Goal: Transaction & Acquisition: Book appointment/travel/reservation

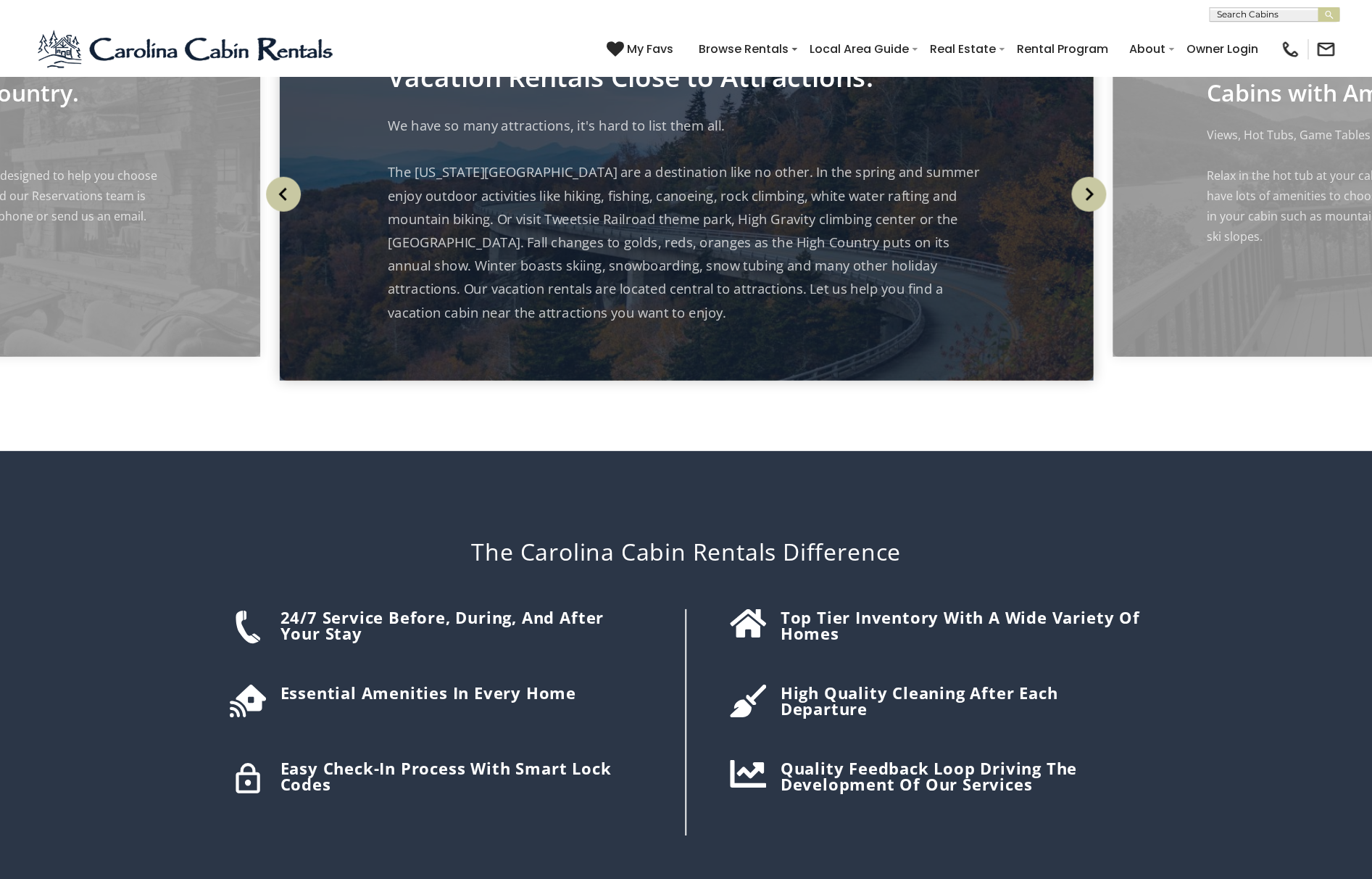
scroll to position [1875, 0]
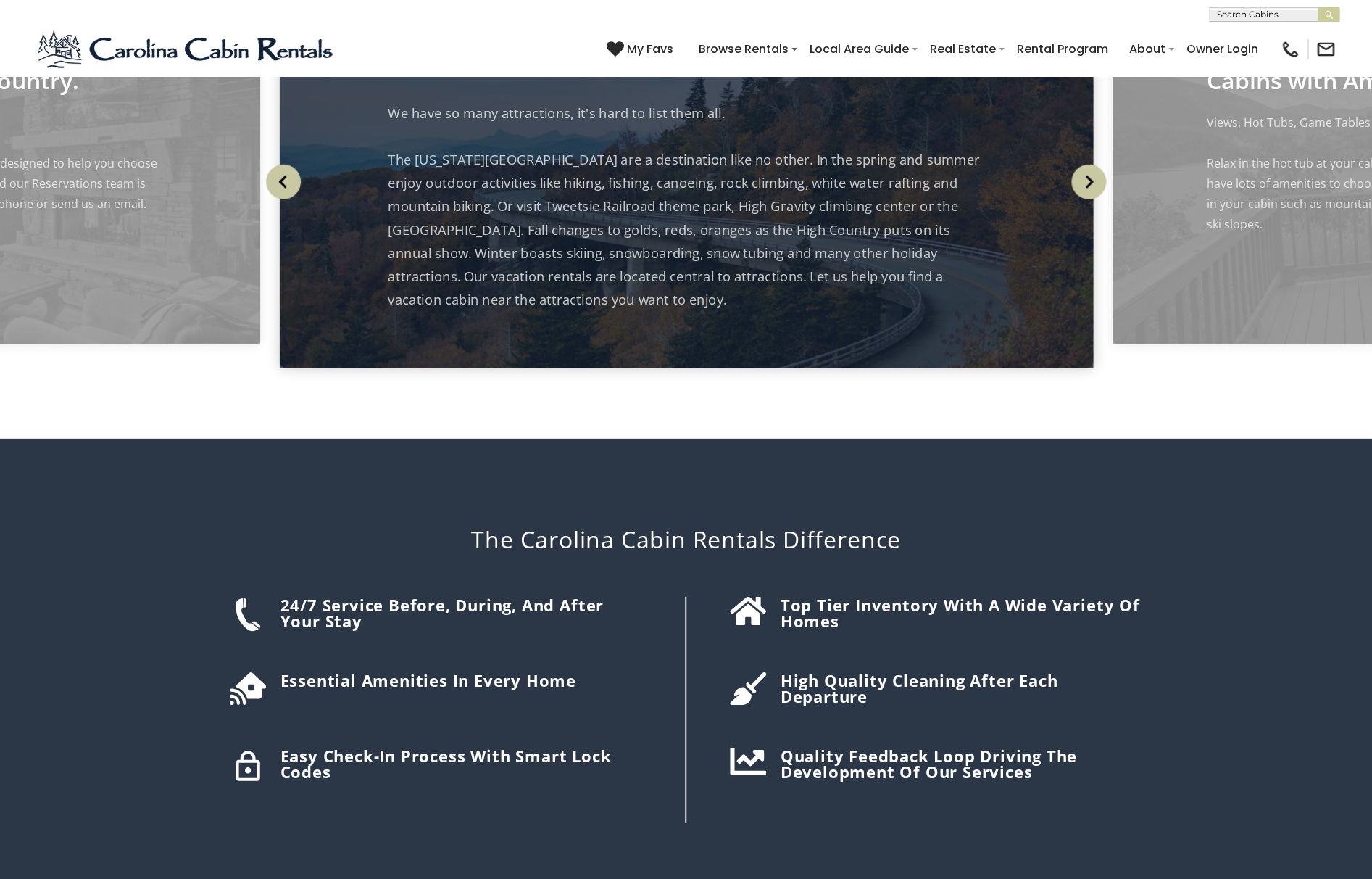
click at [284, 199] on img "Previous" at bounding box center [283, 181] width 35 height 35
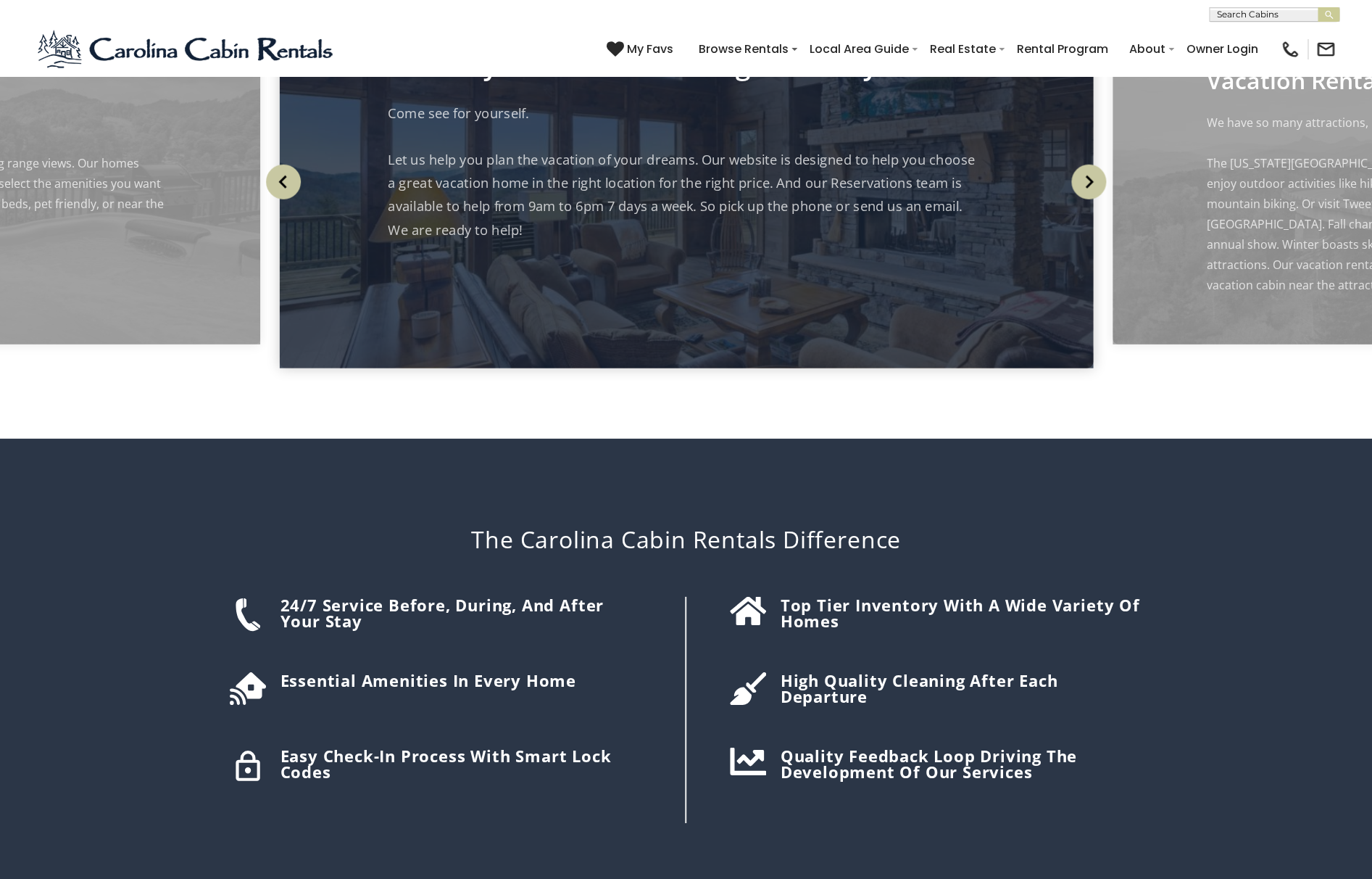
click at [1088, 199] on img "Next" at bounding box center [1088, 181] width 35 height 35
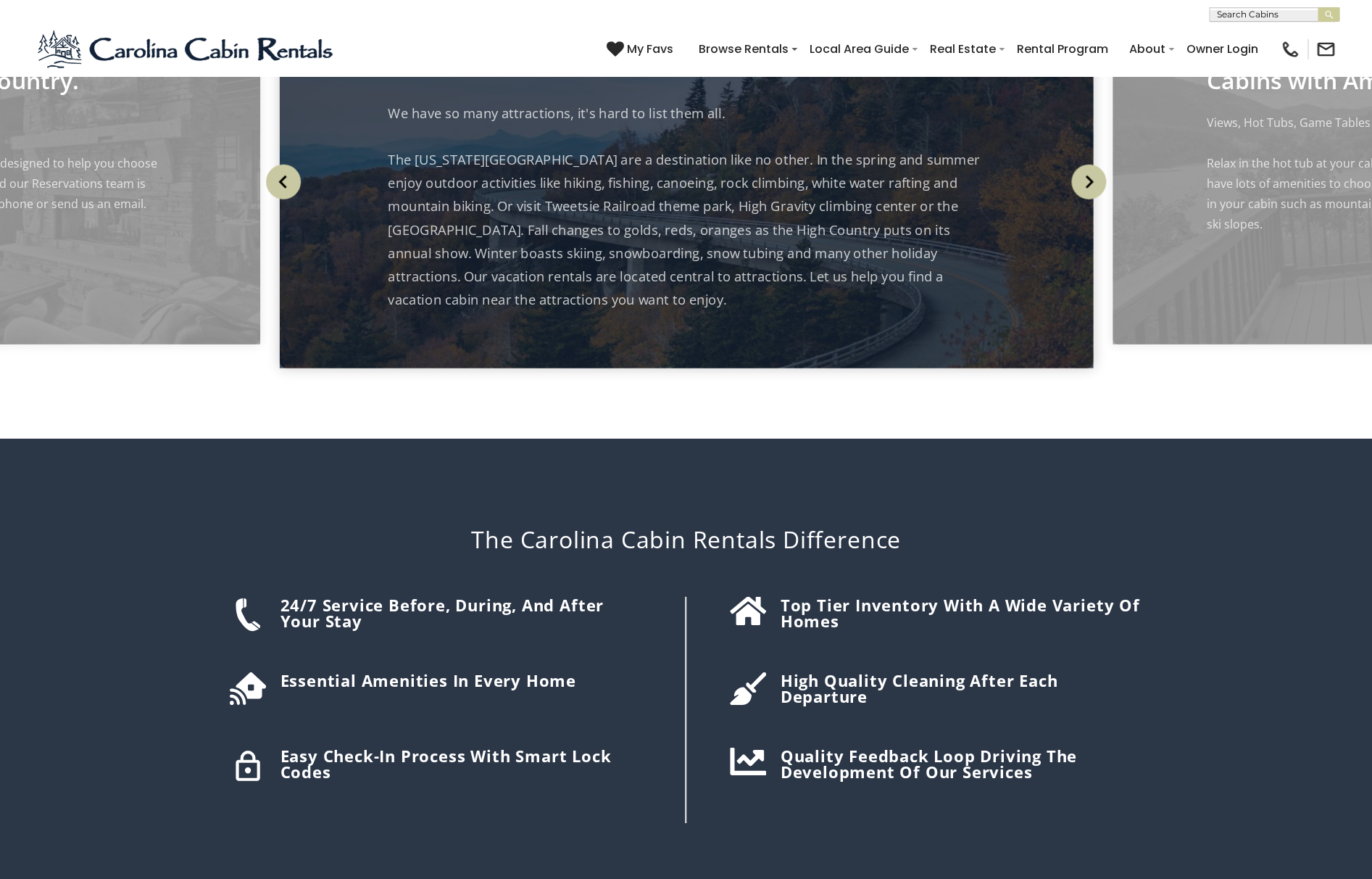
click at [1088, 199] on img "Next" at bounding box center [1088, 181] width 35 height 35
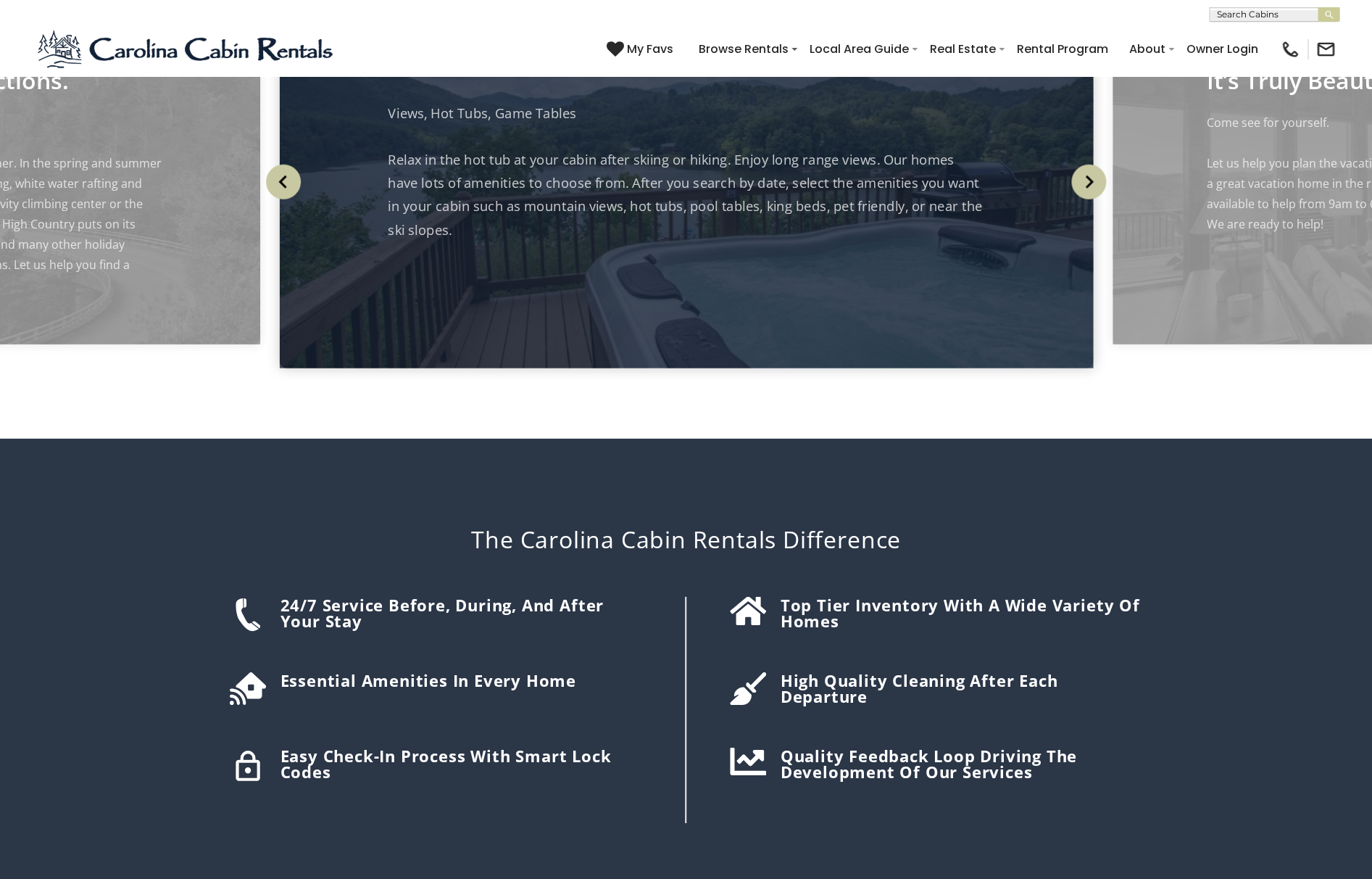
click at [1088, 199] on img "Next" at bounding box center [1088, 181] width 35 height 35
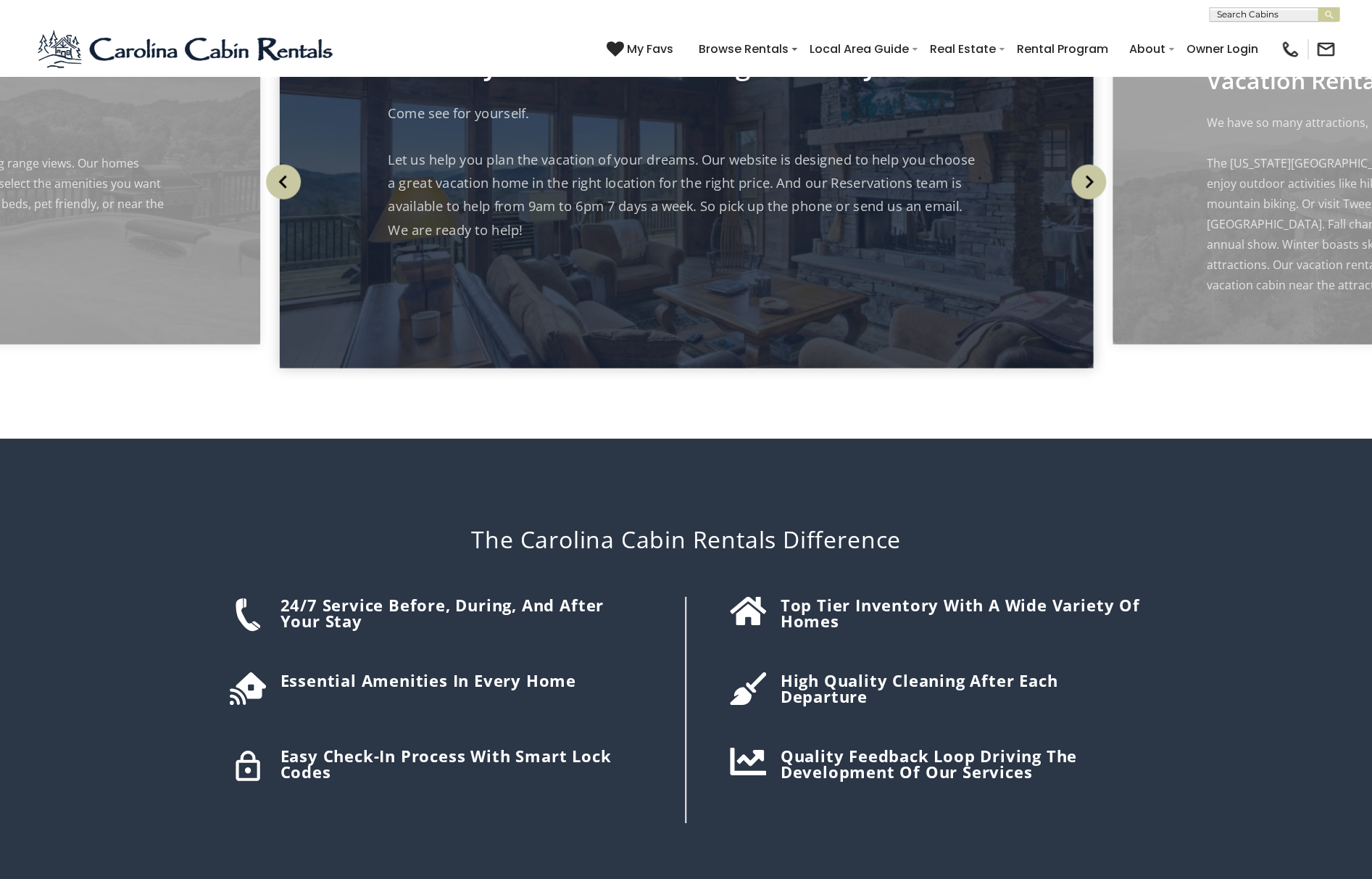
click at [1084, 199] on img "Next" at bounding box center [1088, 181] width 35 height 35
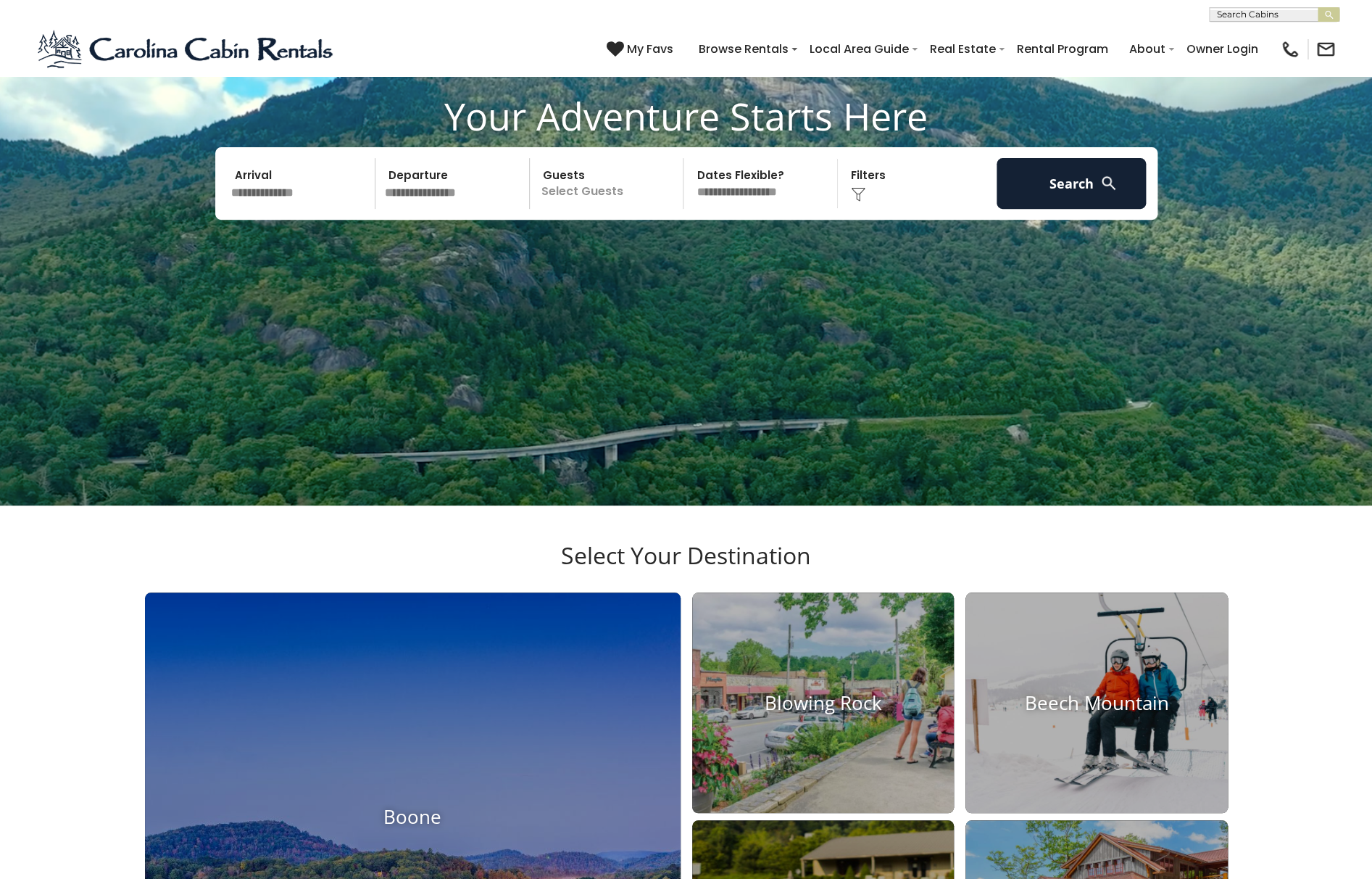
scroll to position [0, 0]
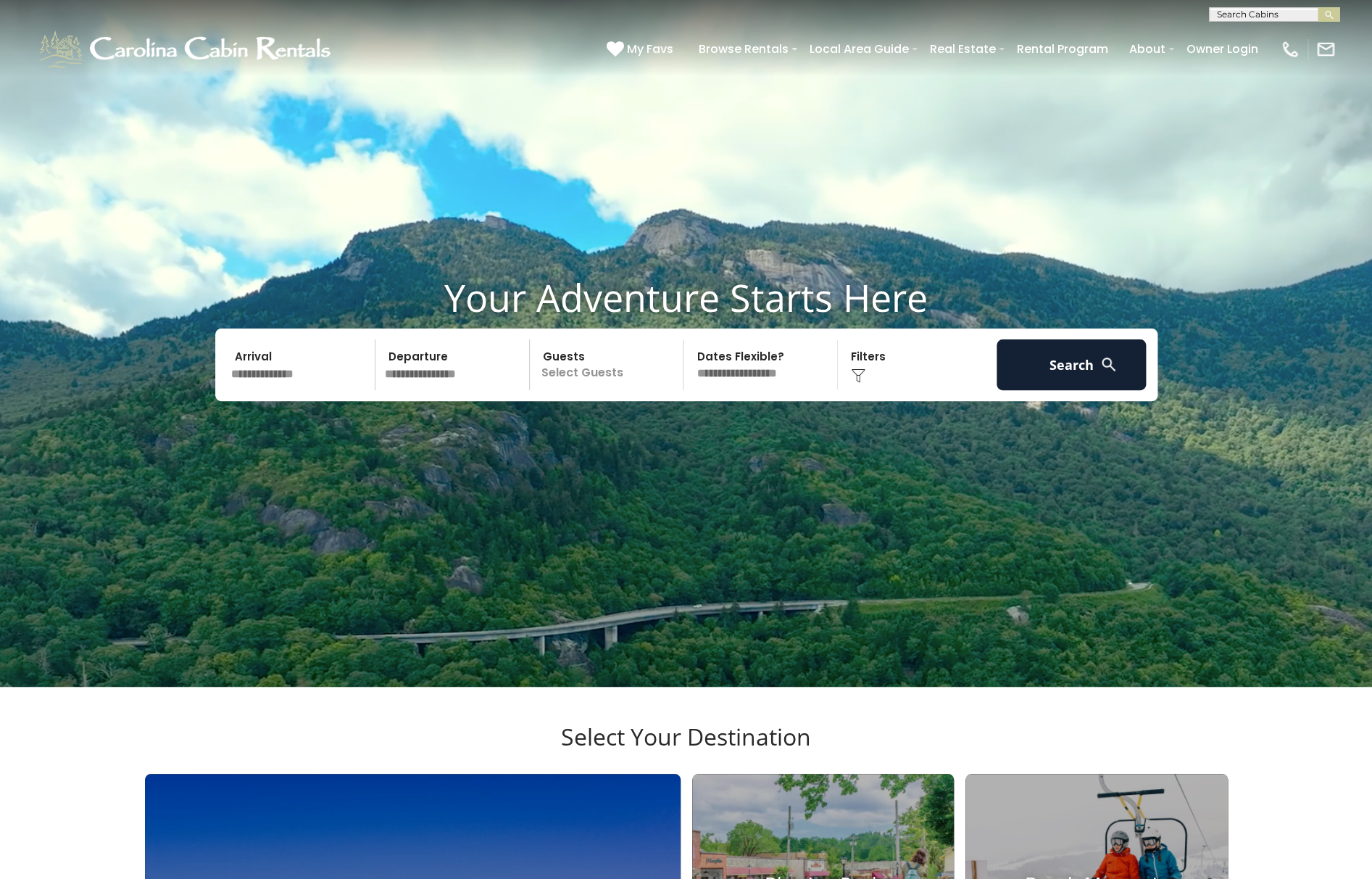
click at [270, 390] on input "text" at bounding box center [301, 364] width 150 height 51
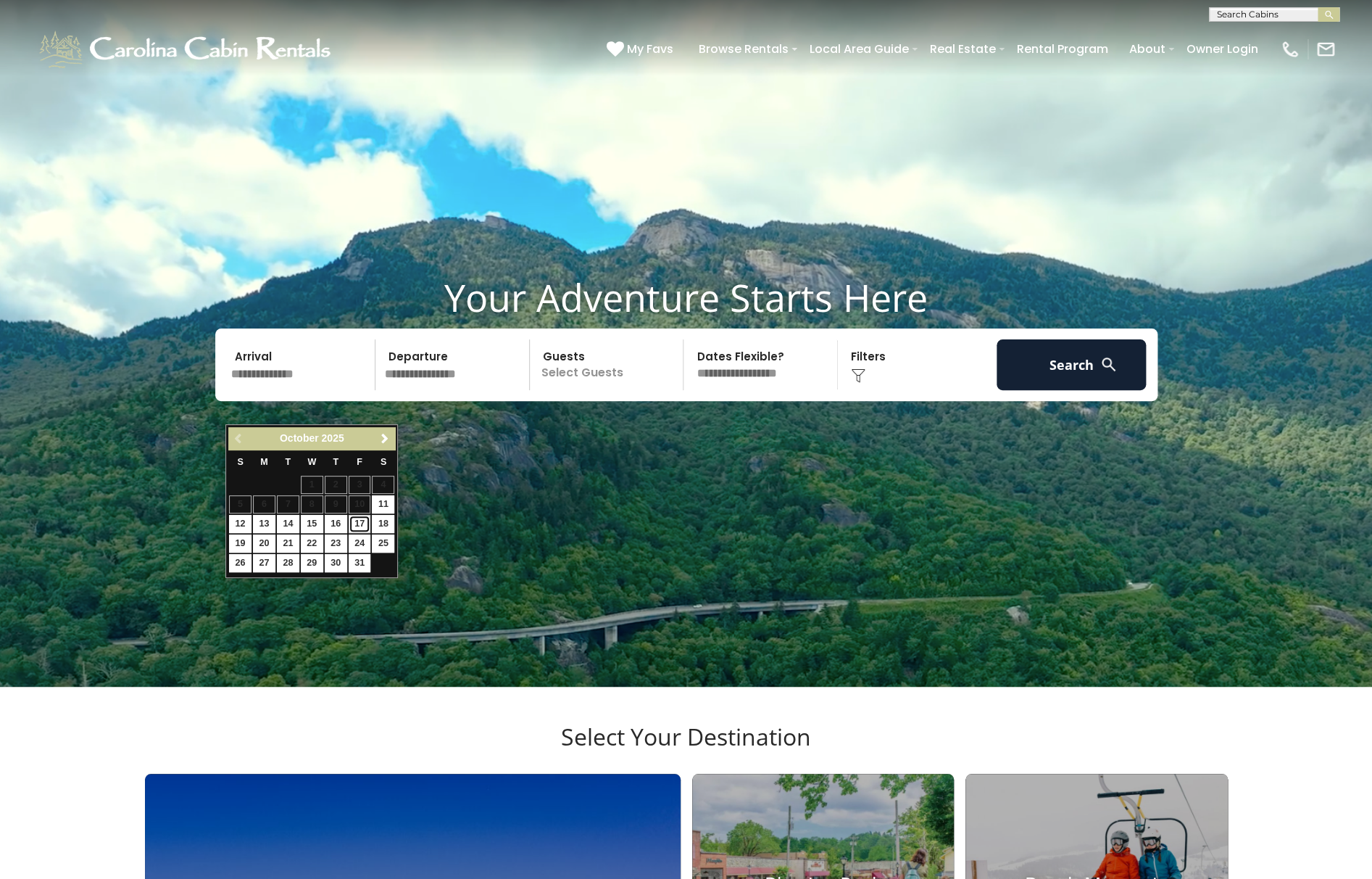
click at [359, 524] on link "17" at bounding box center [360, 524] width 22 height 18
type input "********"
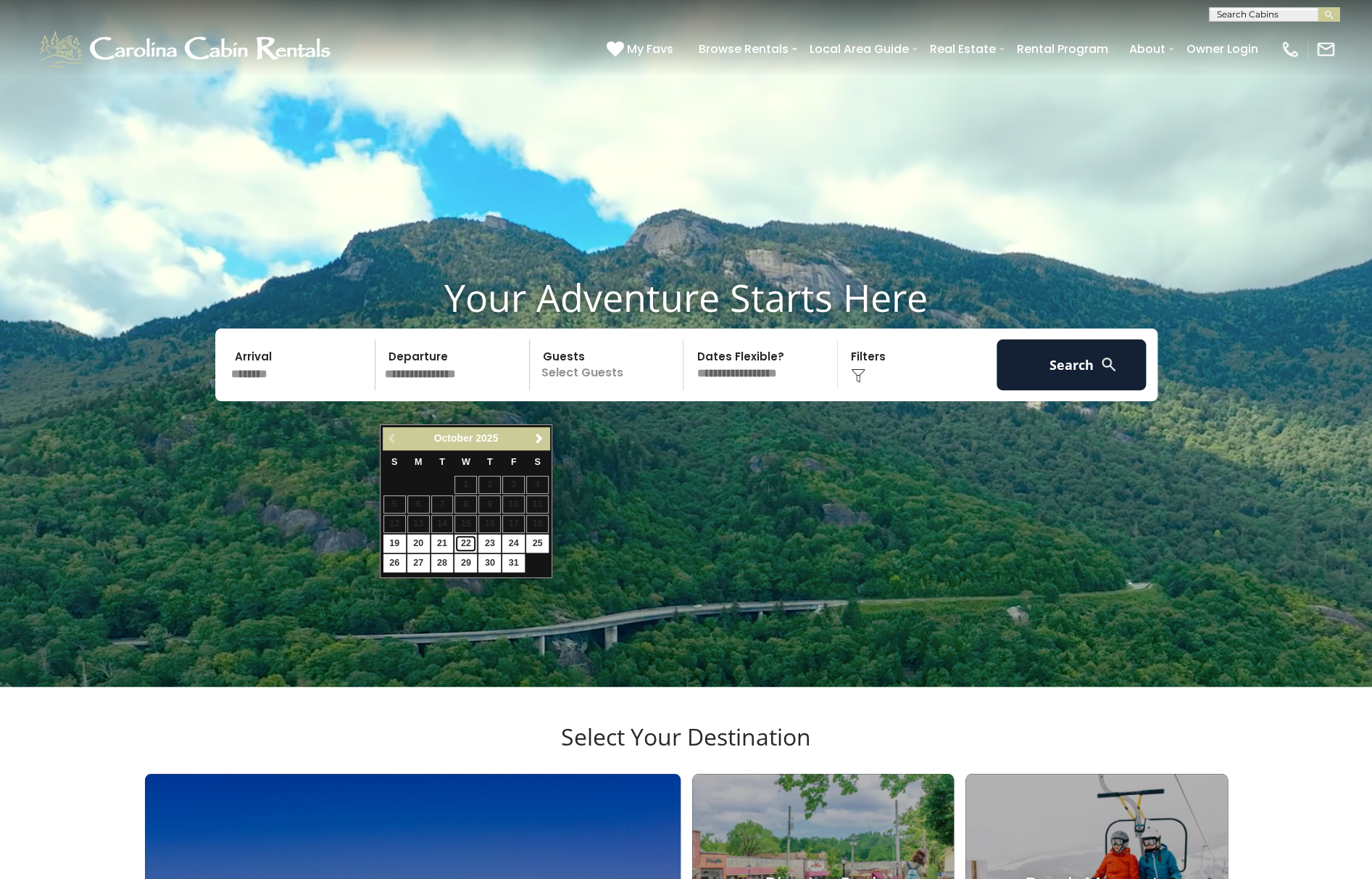
click at [466, 544] on link "22" at bounding box center [466, 543] width 22 height 18
type input "********"
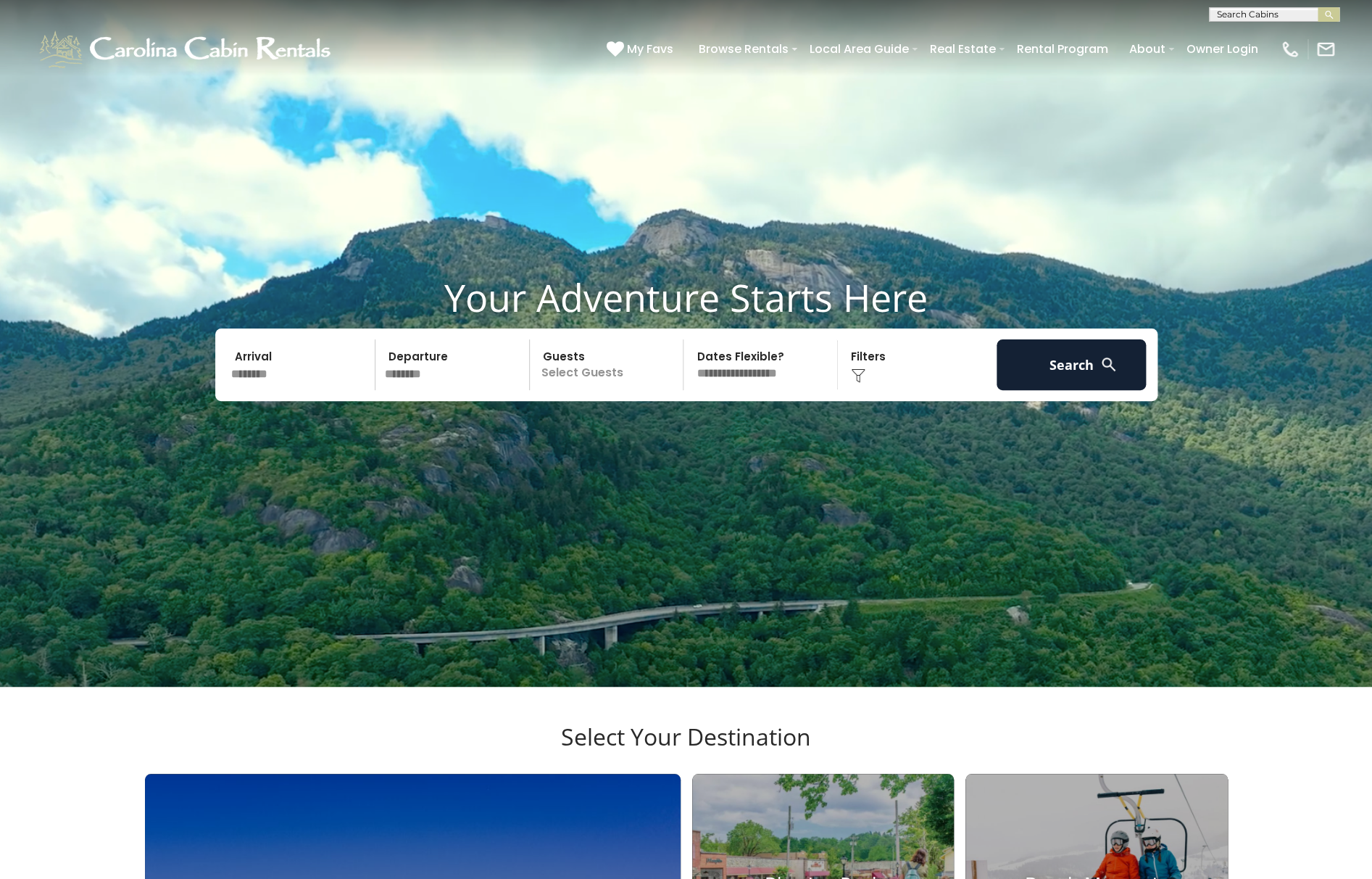
click at [574, 390] on p "Select Guests" at bounding box center [608, 364] width 149 height 51
click at [682, 433] on div "+" at bounding box center [679, 424] width 16 height 16
select select "*"
click option "**********" at bounding box center [0, 0] width 0 height 0
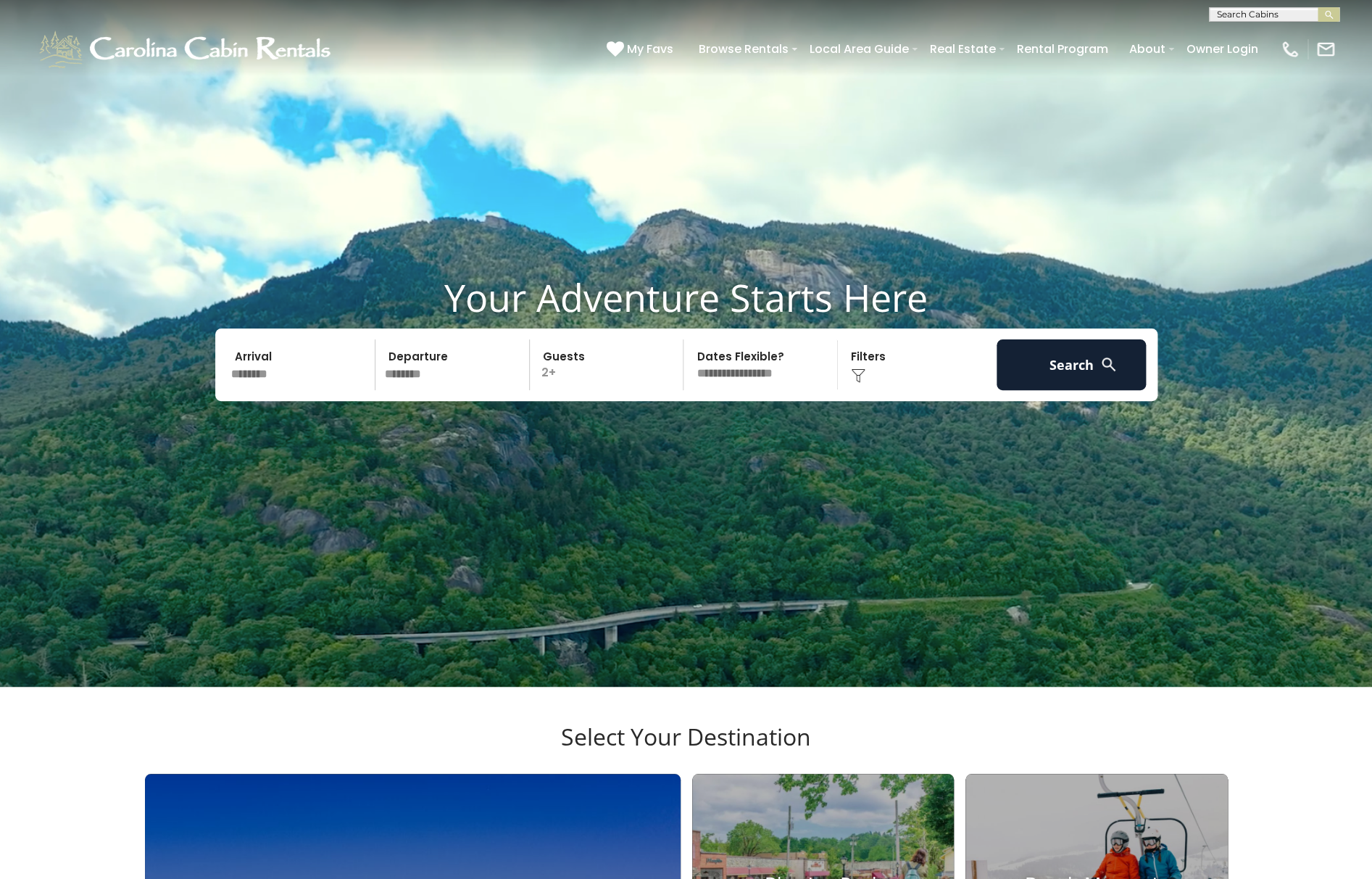
click at [873, 390] on div "Click to Choose" at bounding box center [917, 364] width 150 height 51
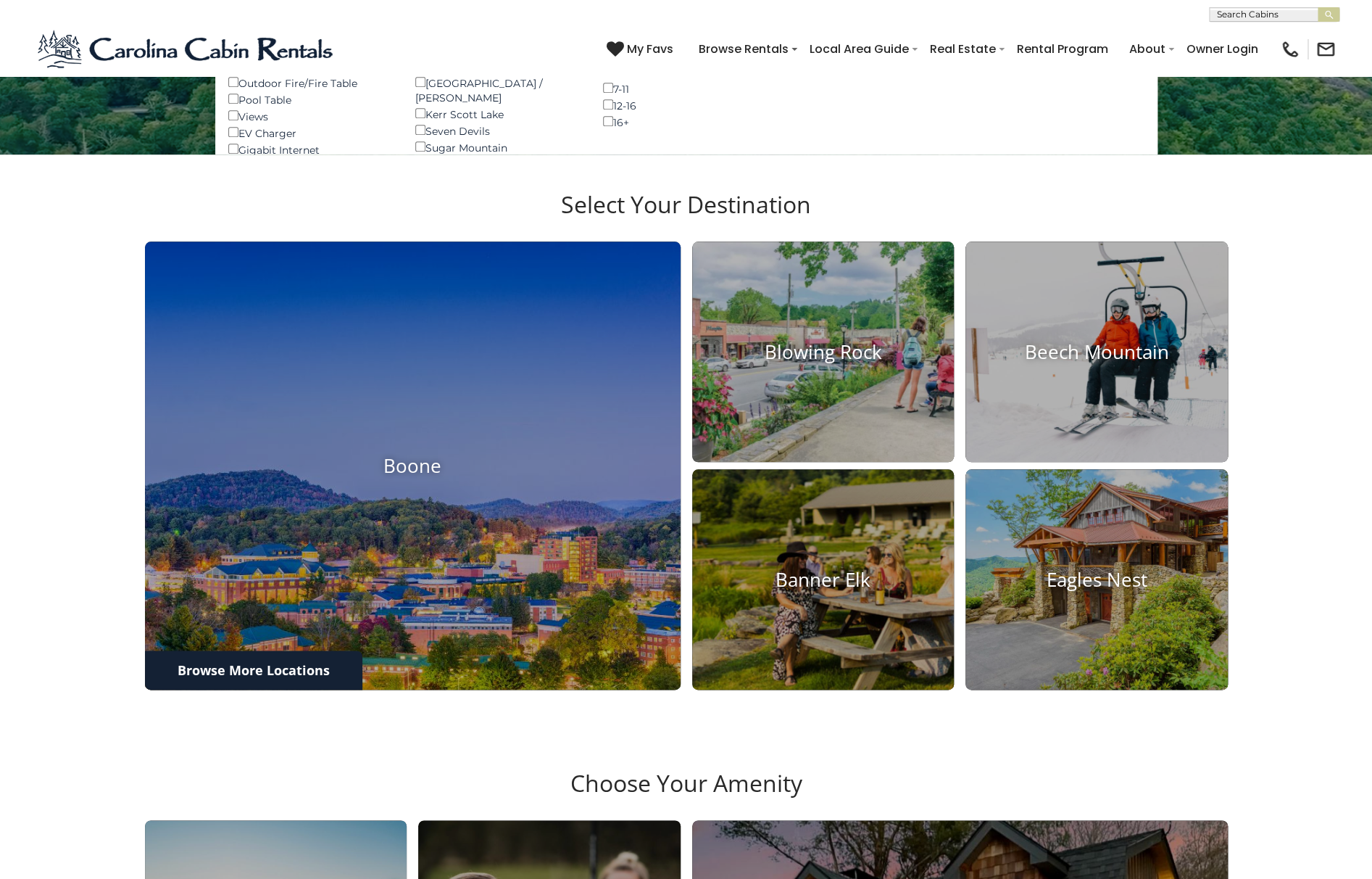
scroll to position [535, 0]
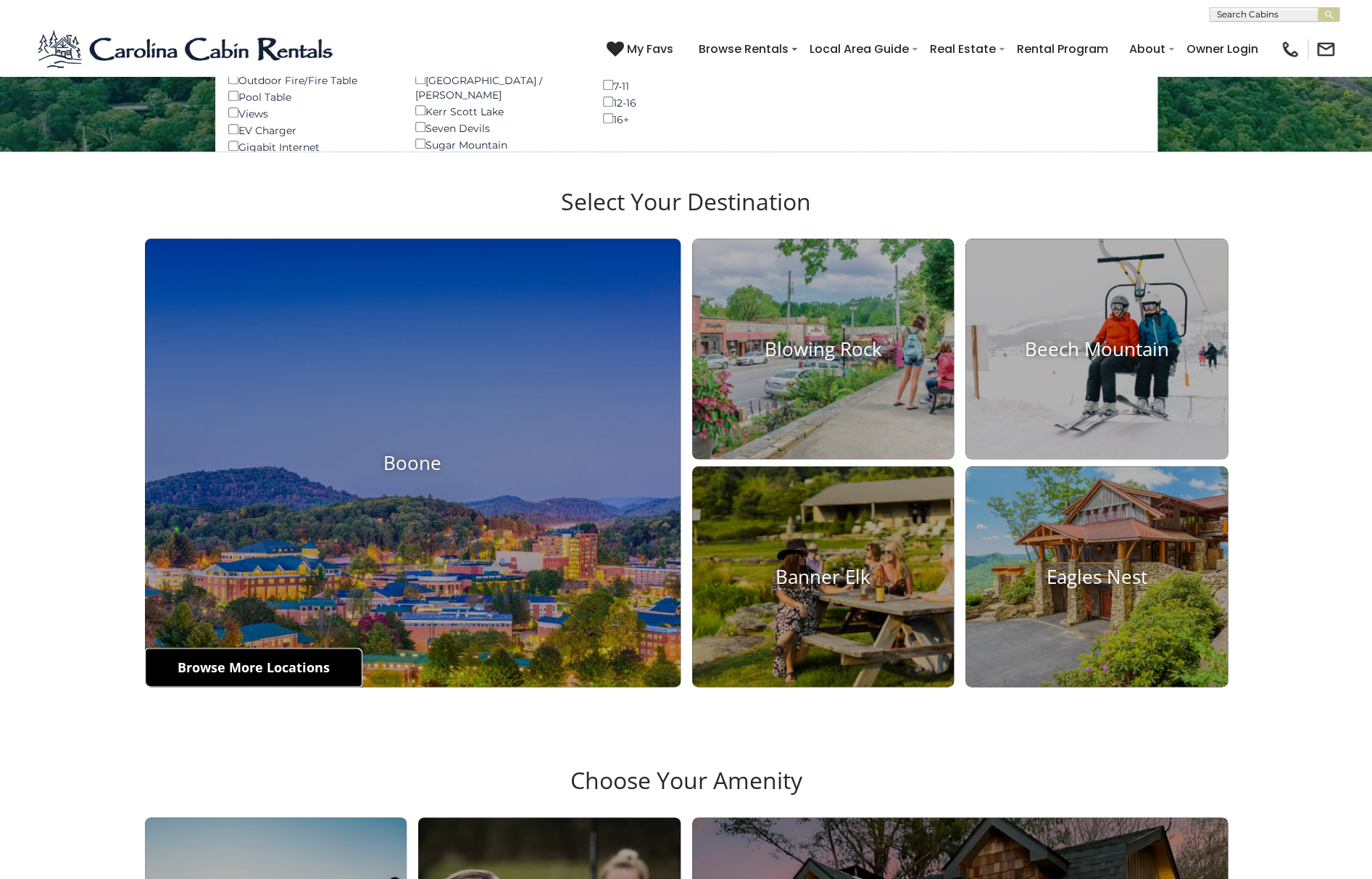
click at [252, 686] on link "Browse More Locations" at bounding box center [253, 667] width 217 height 39
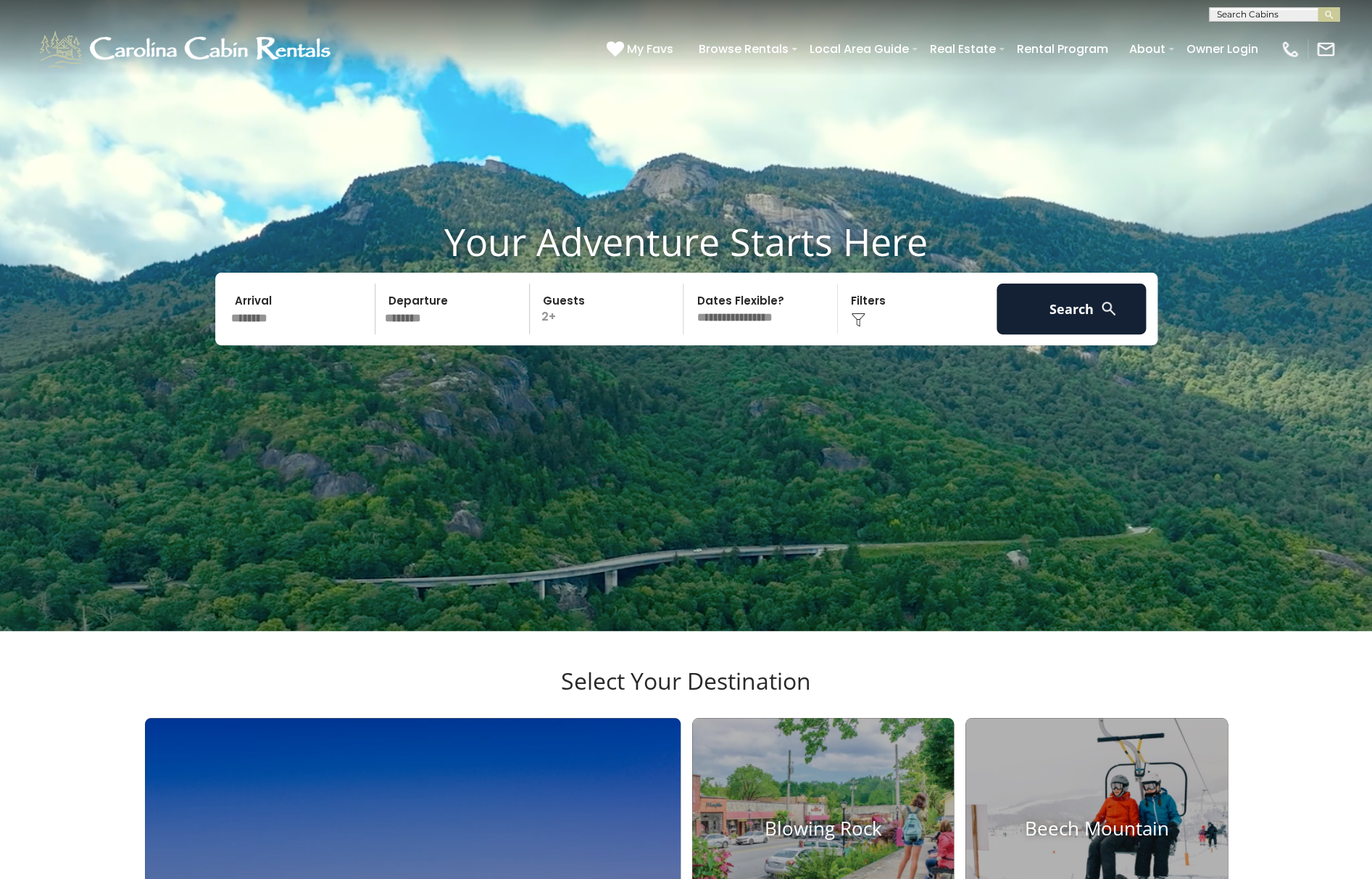
scroll to position [0, 0]
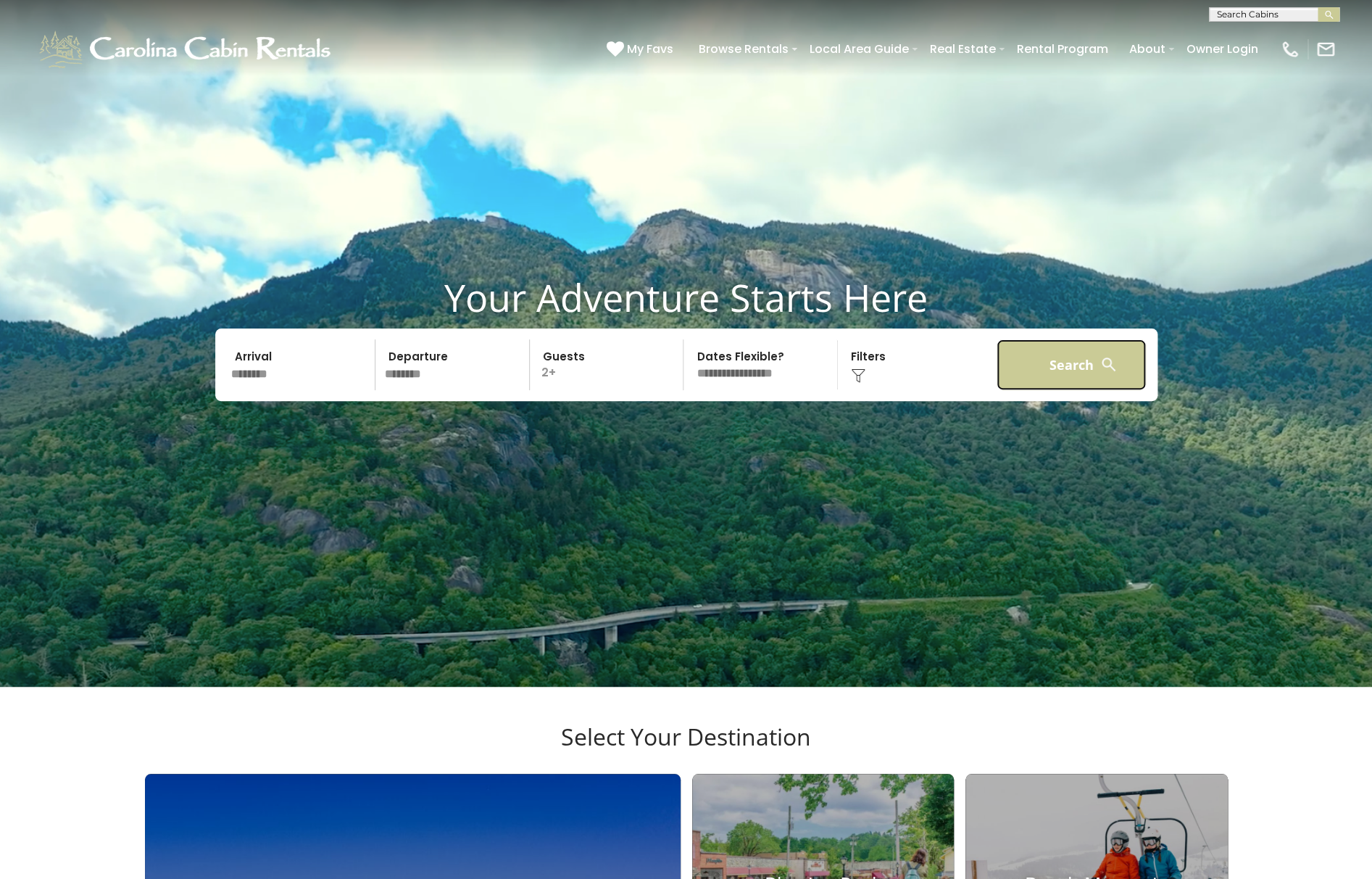
click at [1056, 390] on button "Search" at bounding box center [1071, 364] width 150 height 51
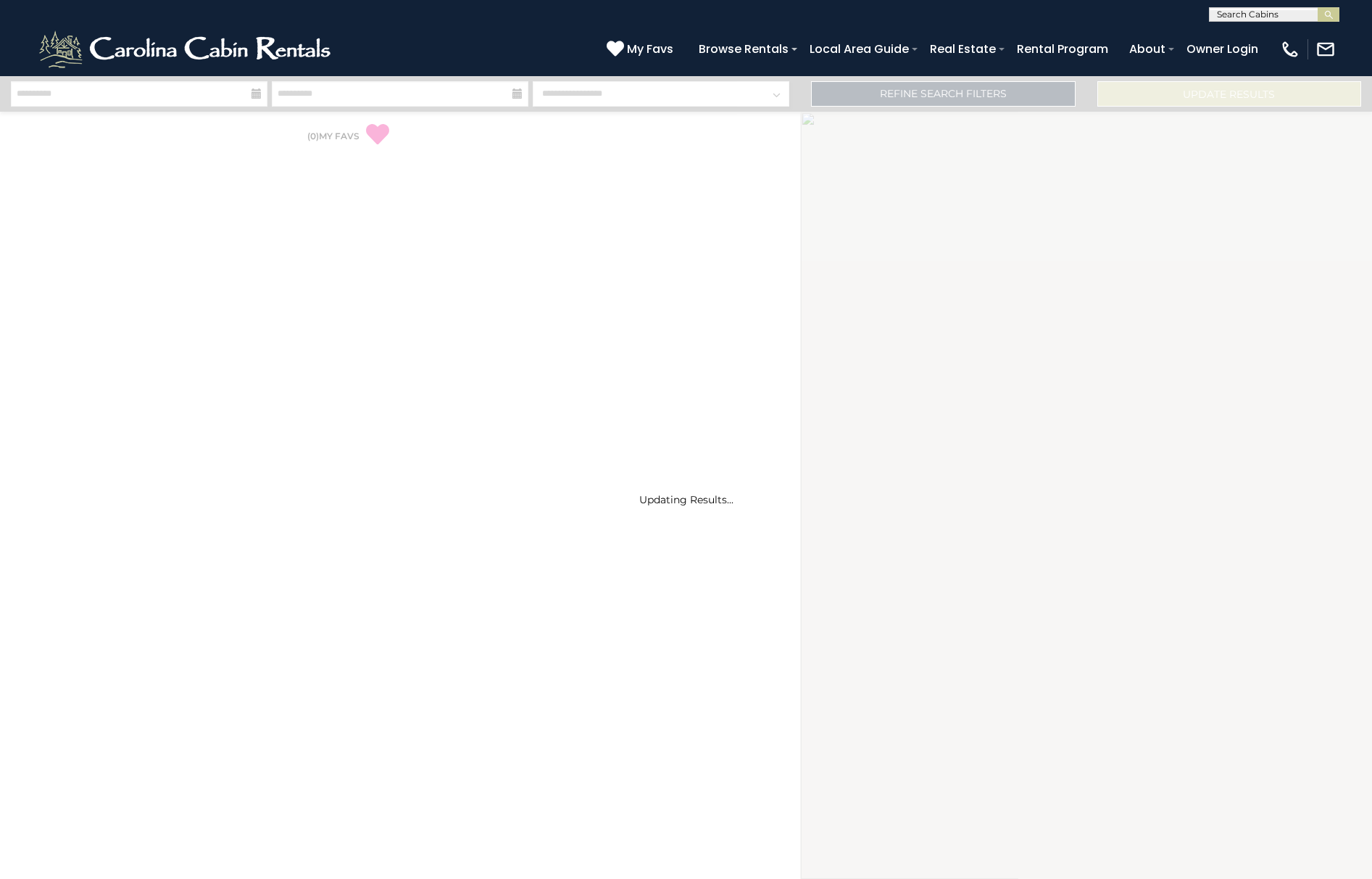
select select "*"
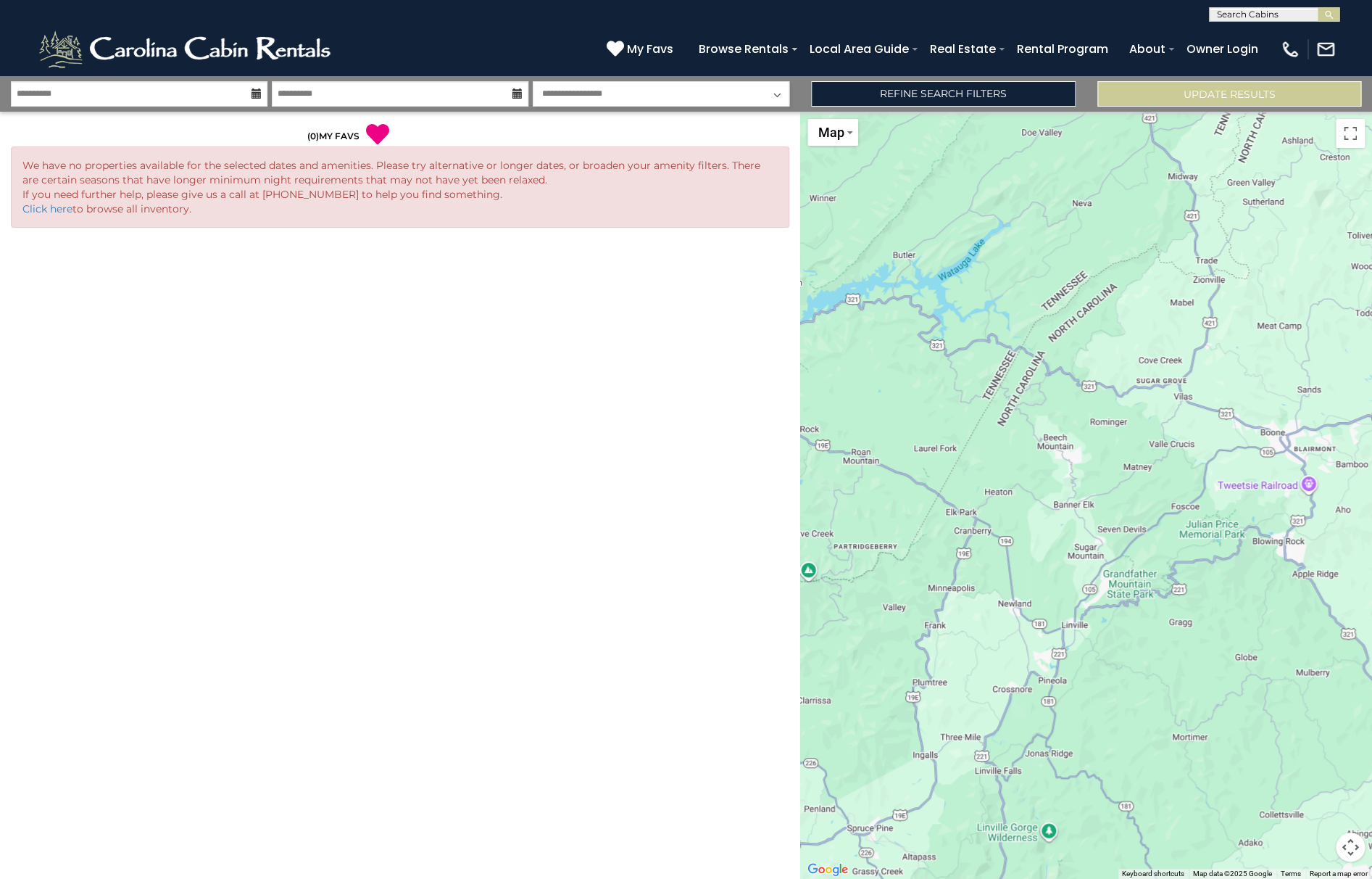
drag, startPoint x: 1152, startPoint y: 598, endPoint x: 1061, endPoint y: 591, distance: 91.3
click at [1061, 591] on div at bounding box center [1086, 494] width 572 height 767
